Goal: Information Seeking & Learning: Learn about a topic

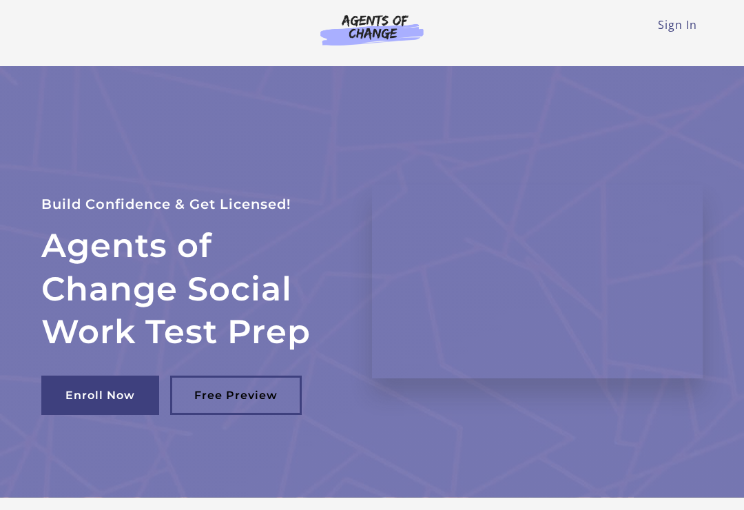
click at [696, 18] on link "Sign In" at bounding box center [677, 24] width 39 height 15
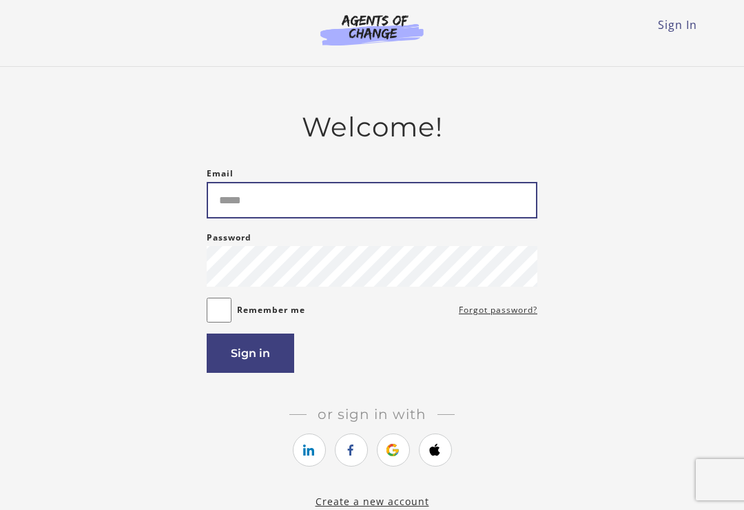
type input "**********"
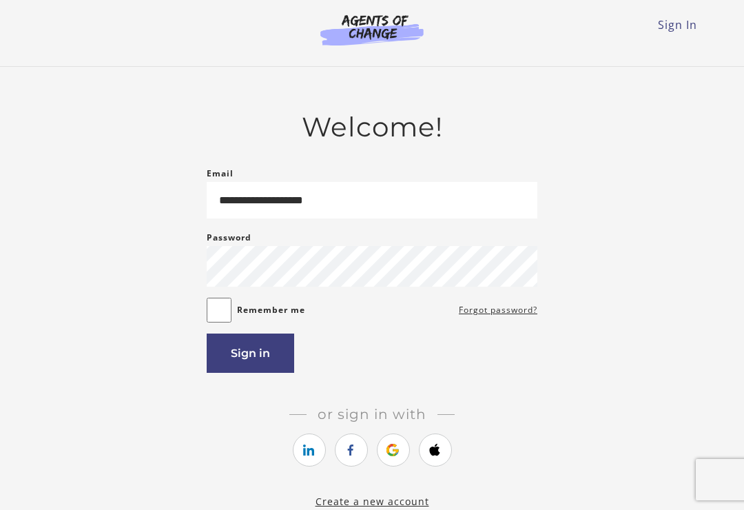
click at [258, 356] on button "Sign in" at bounding box center [250, 352] width 87 height 39
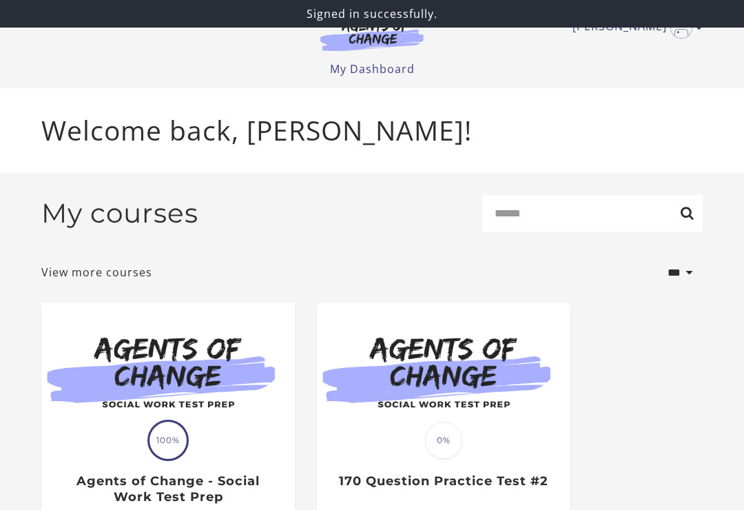
click at [181, 401] on img at bounding box center [167, 370] width 253 height 136
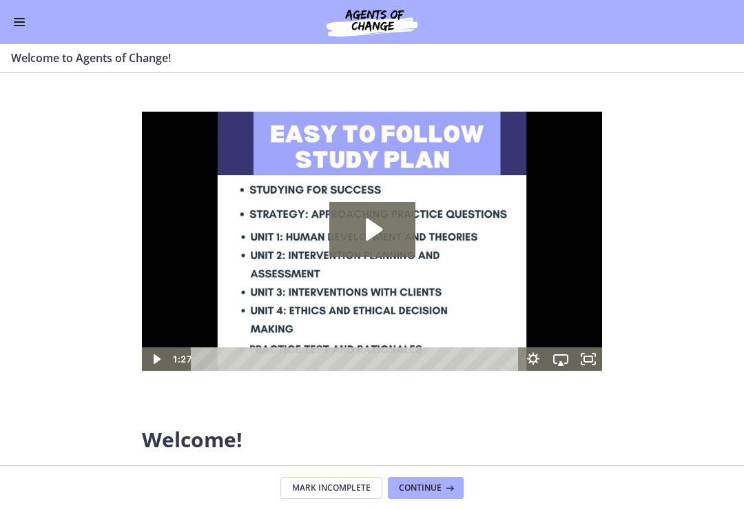
click at [19, 26] on button "Enable menu" at bounding box center [19, 22] width 17 height 17
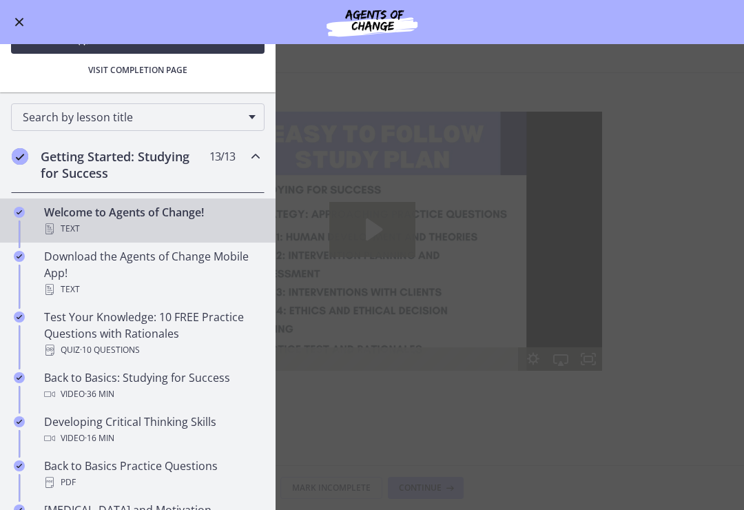
scroll to position [143, 0]
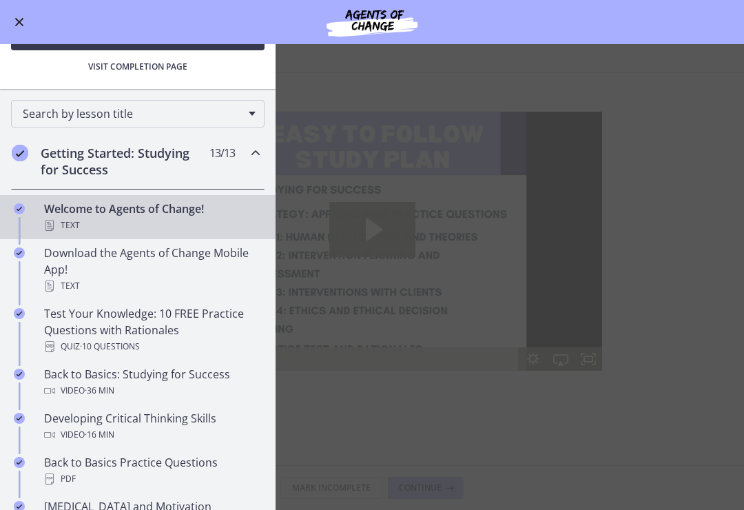
click at [252, 152] on icon "Chapters" at bounding box center [255, 153] width 17 height 17
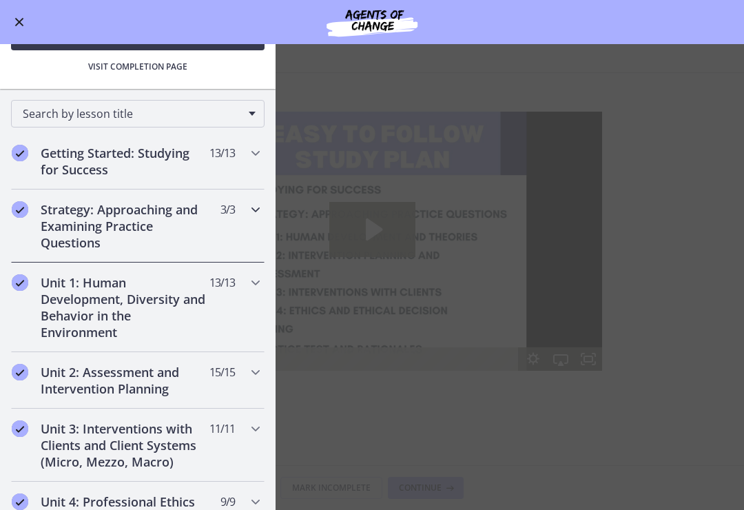
click at [170, 221] on h2 "Strategy: Approaching and Examining Practice Questions" at bounding box center [125, 226] width 168 height 50
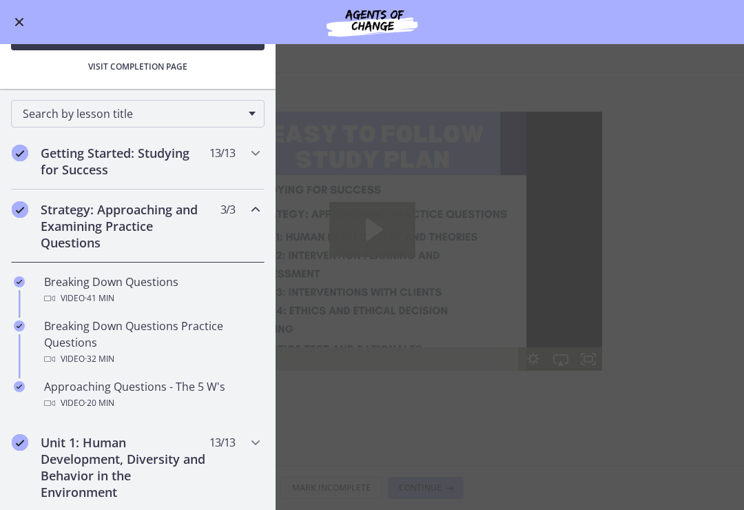
click at [251, 214] on icon "Chapters" at bounding box center [255, 209] width 17 height 17
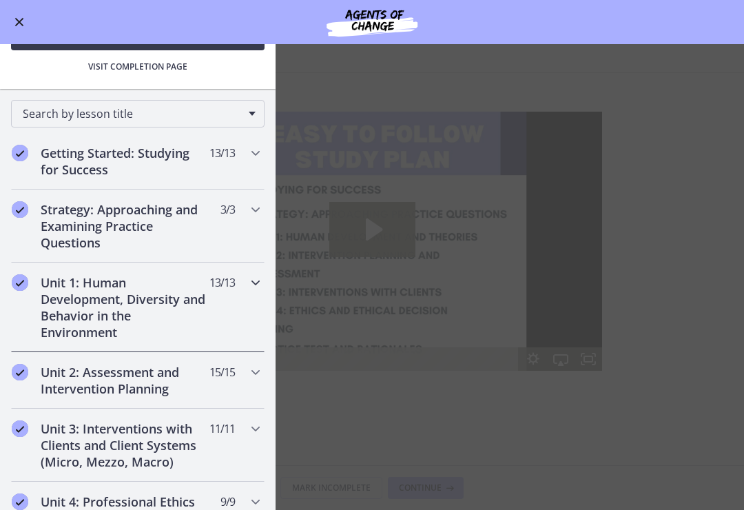
click at [113, 306] on h2 "Unit 1: Human Development, Diversity and Behavior in the Environment" at bounding box center [125, 307] width 168 height 66
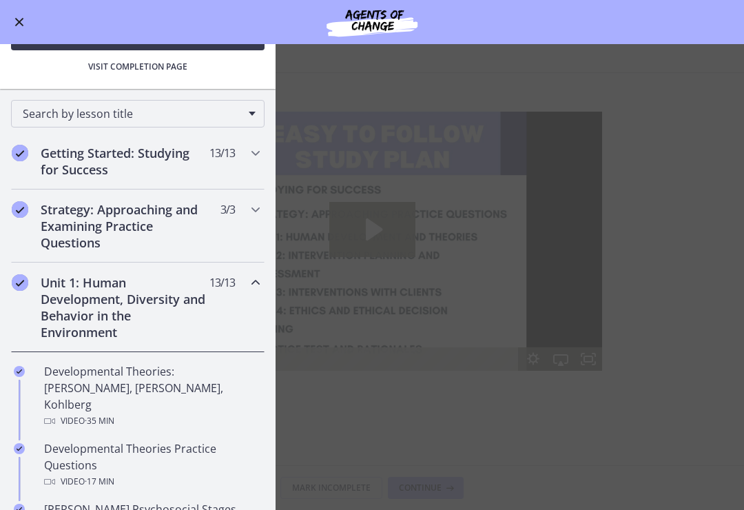
click at [129, 390] on div "Developmental Theories: Erikson, Piaget, Kohlberg Video · 35 min" at bounding box center [151, 396] width 215 height 66
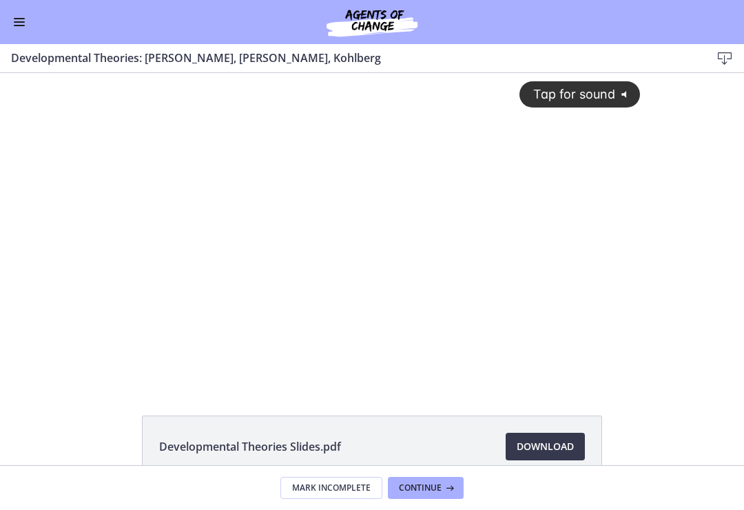
click at [594, 282] on div "Tap for sound @keyframes VOLUME_SMALL_WAVE_FLASH { 0% { opacity: 0; } 33% { opa…" at bounding box center [372, 217] width 552 height 289
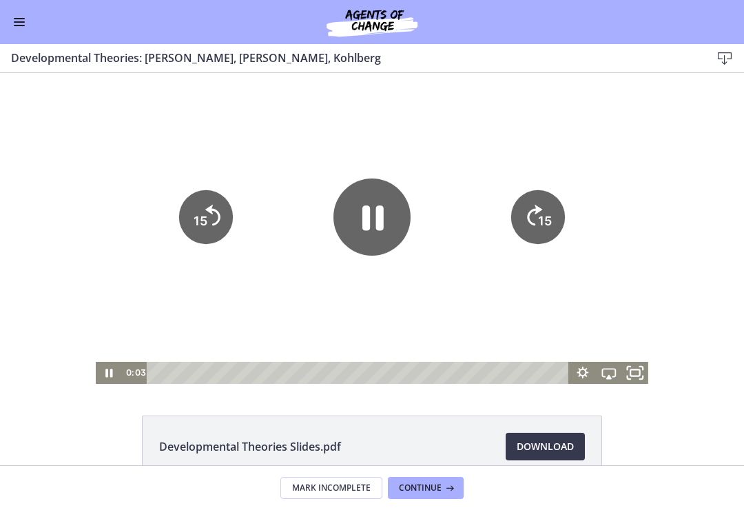
click at [634, 373] on icon "Fullscreen" at bounding box center [635, 373] width 32 height 26
